Goal: Information Seeking & Learning: Learn about a topic

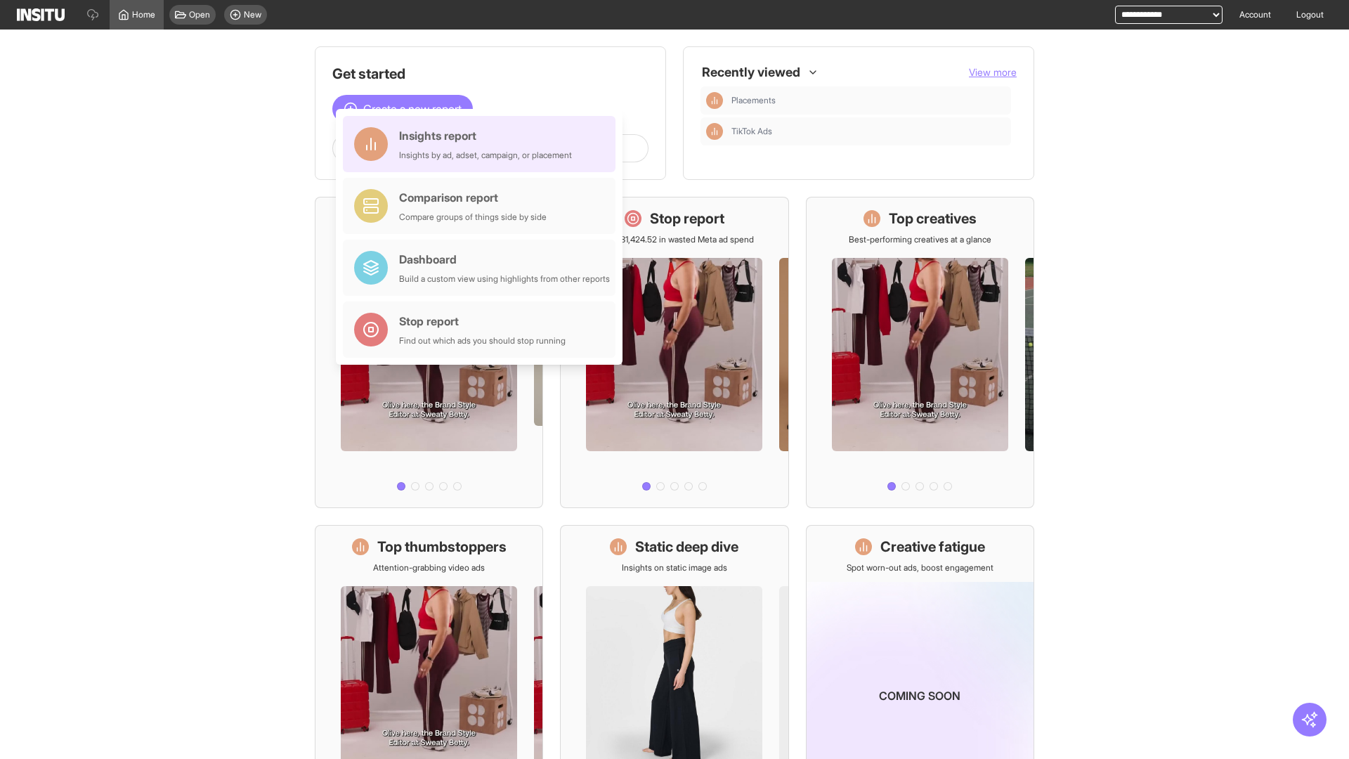
click at [483, 144] on div "Insights report Insights by ad, adset, campaign, or placement" at bounding box center [485, 144] width 173 height 34
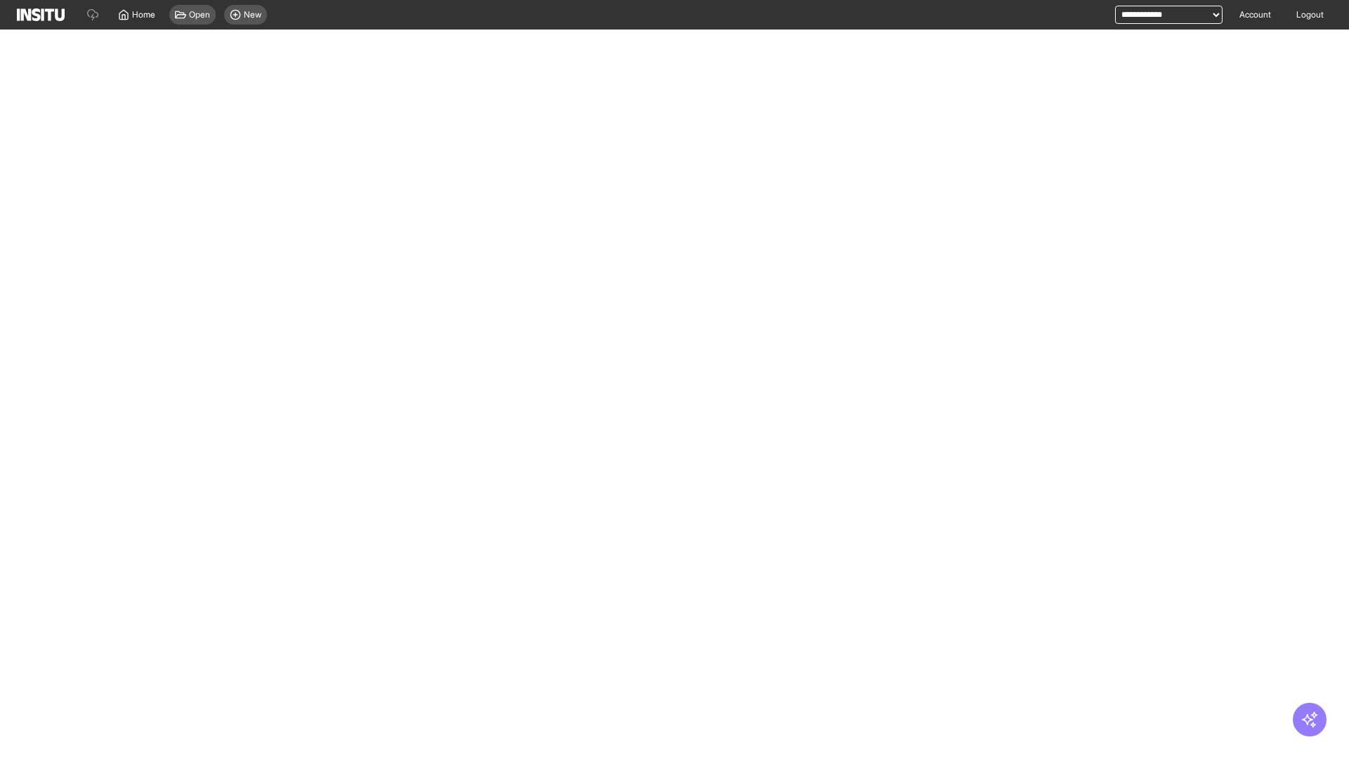
select select "**"
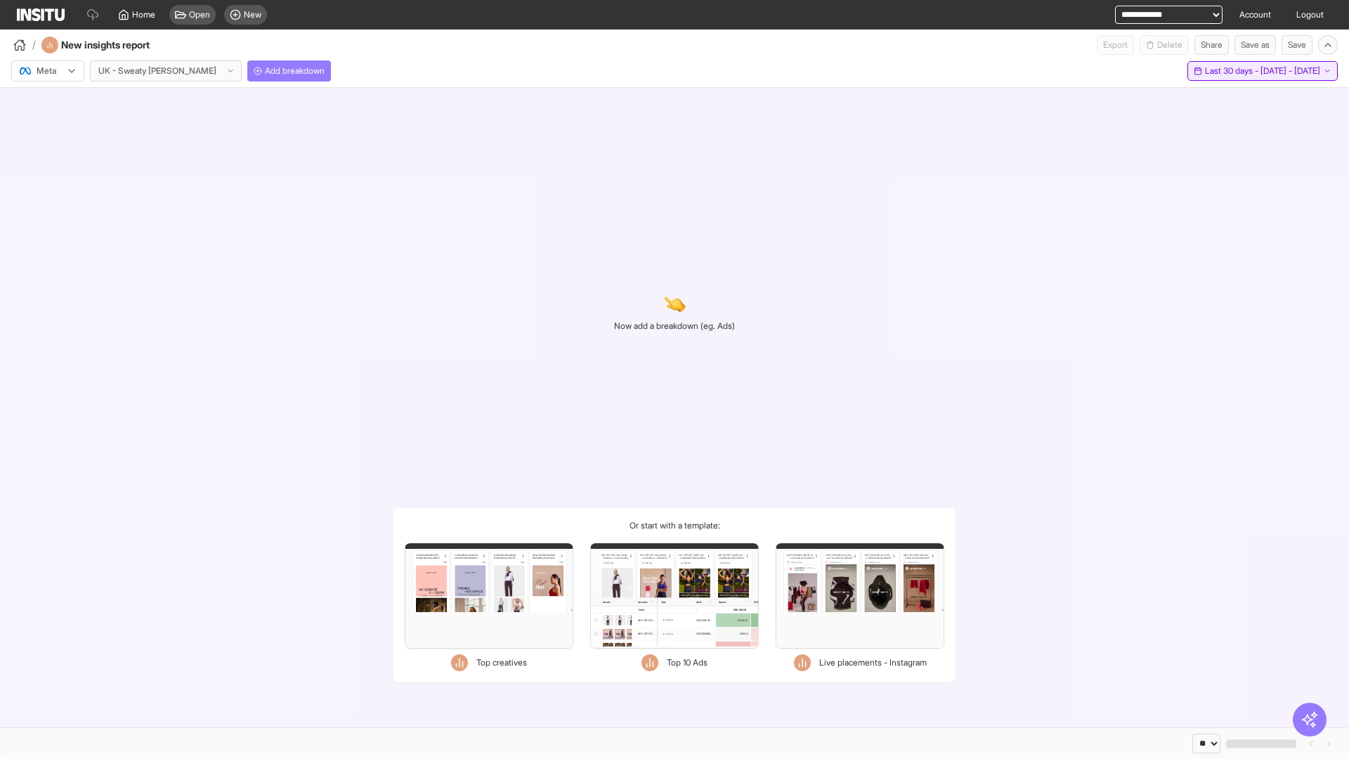
click at [1234, 71] on span "Last 30 days - [DATE] - [DATE]" at bounding box center [1262, 70] width 115 height 11
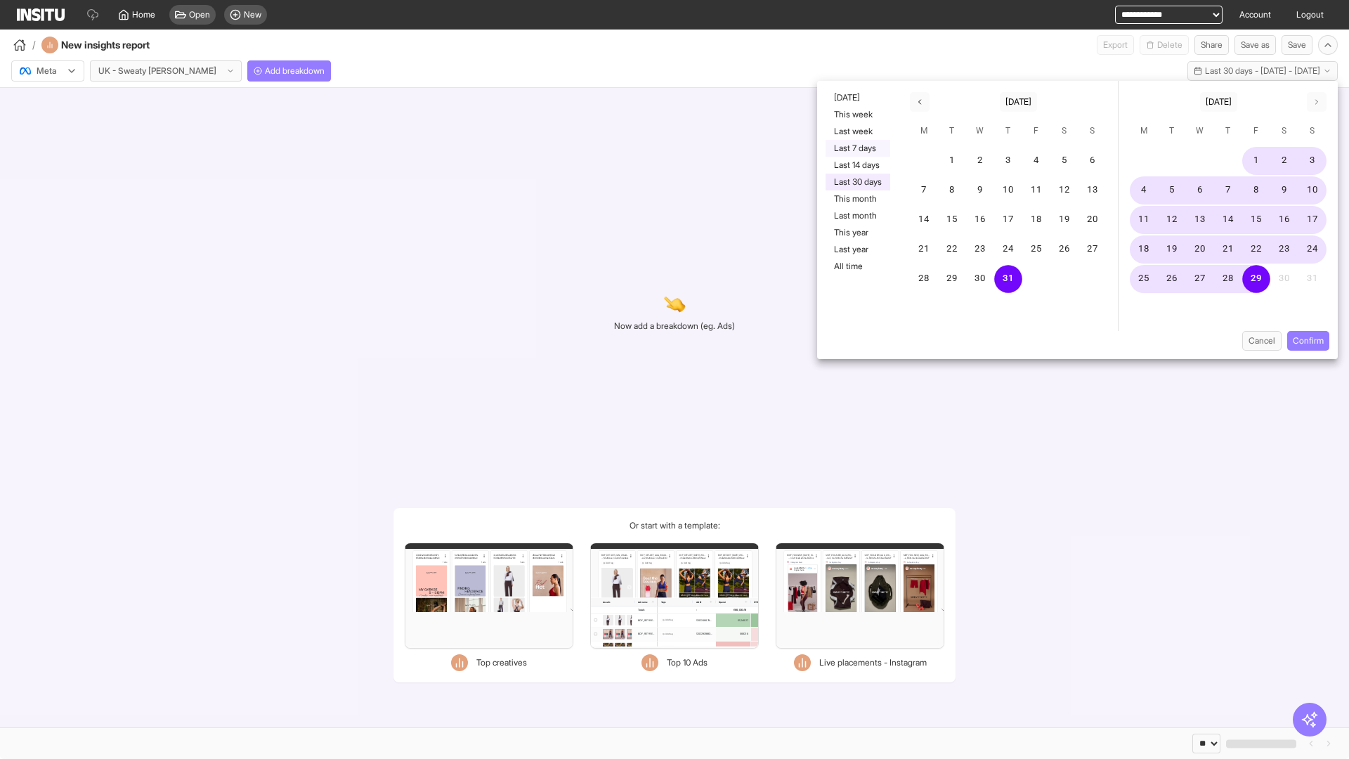
click at [856, 148] on button "Last 7 days" at bounding box center [857, 148] width 65 height 17
